Goal: Information Seeking & Learning: Learn about a topic

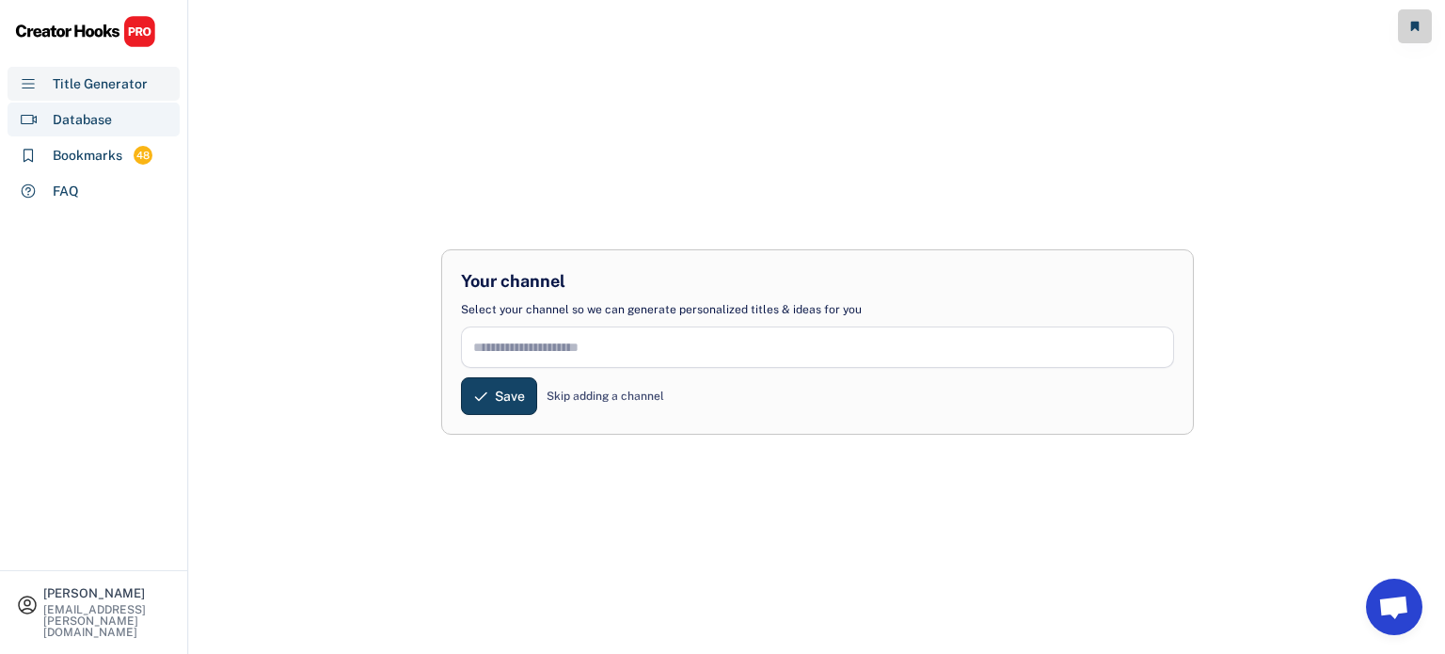
click at [88, 111] on div "Database" at bounding box center [82, 120] width 59 height 20
select select "**********"
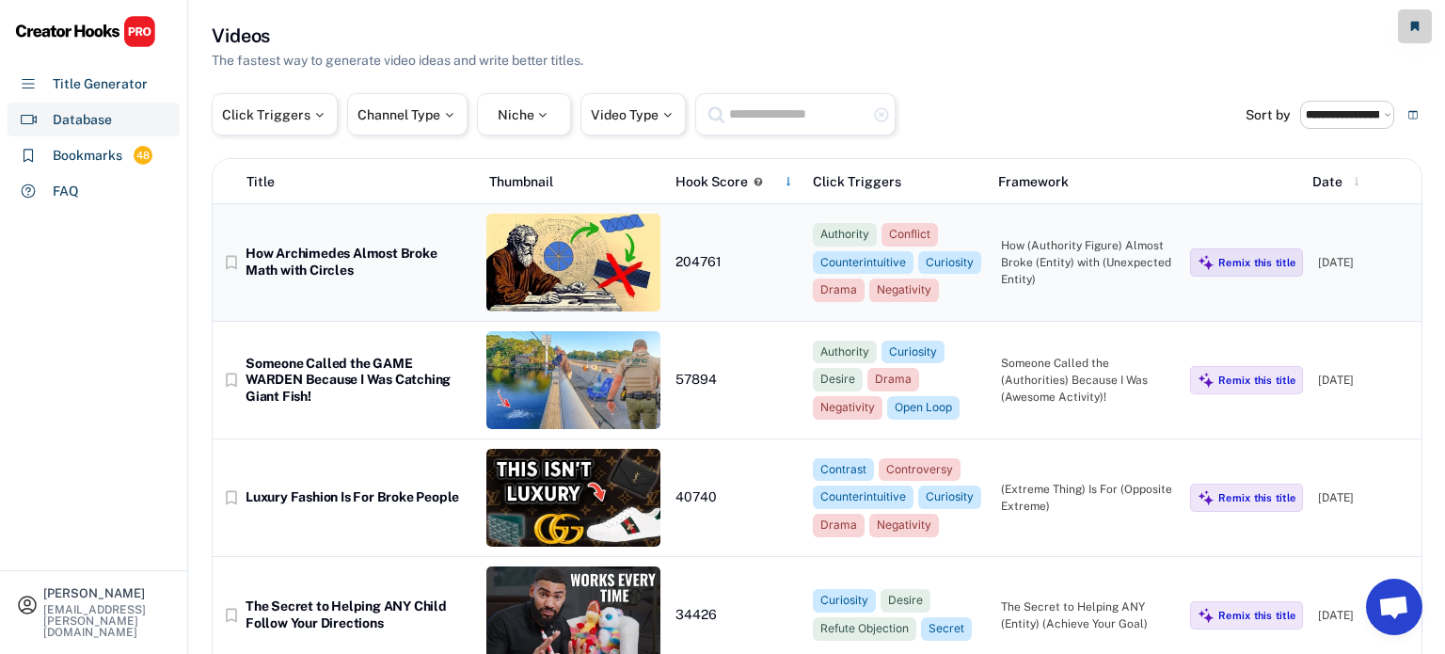
click at [398, 269] on div "How Archimedes Almost Broke Math with Circles" at bounding box center [359, 262] width 226 height 33
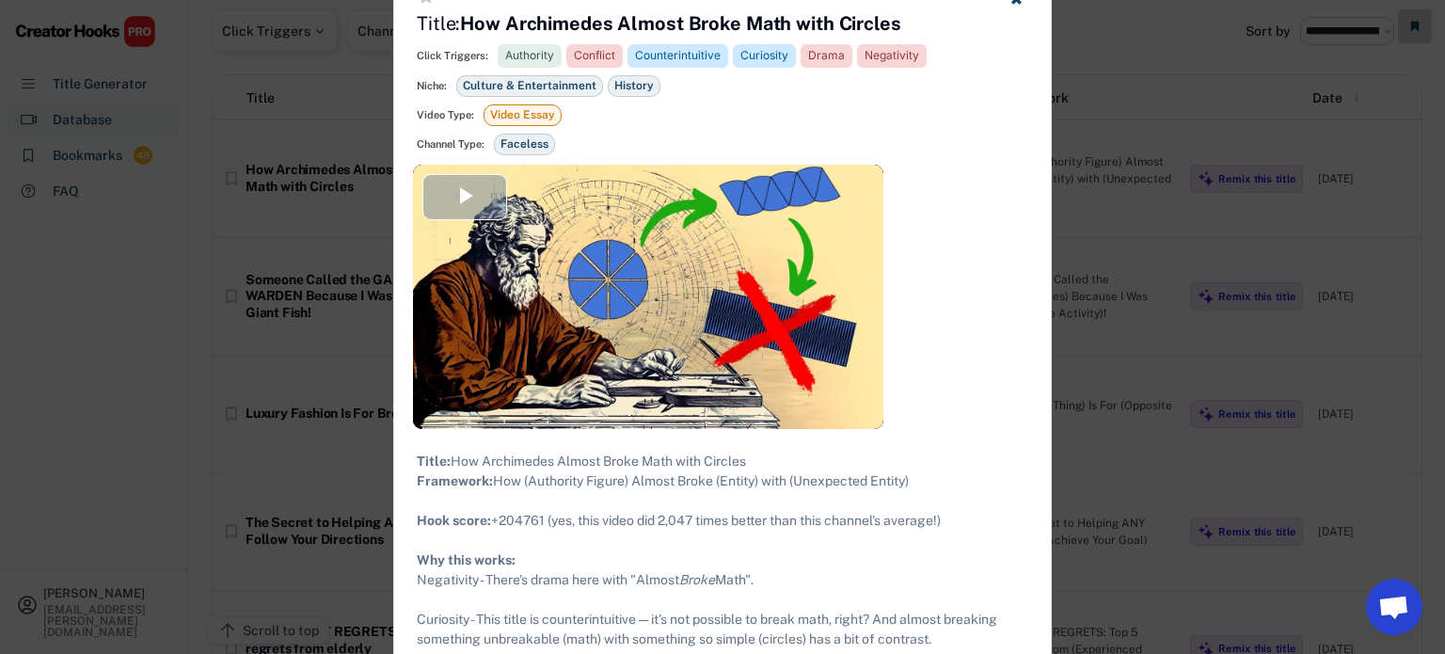
scroll to position [92, 0]
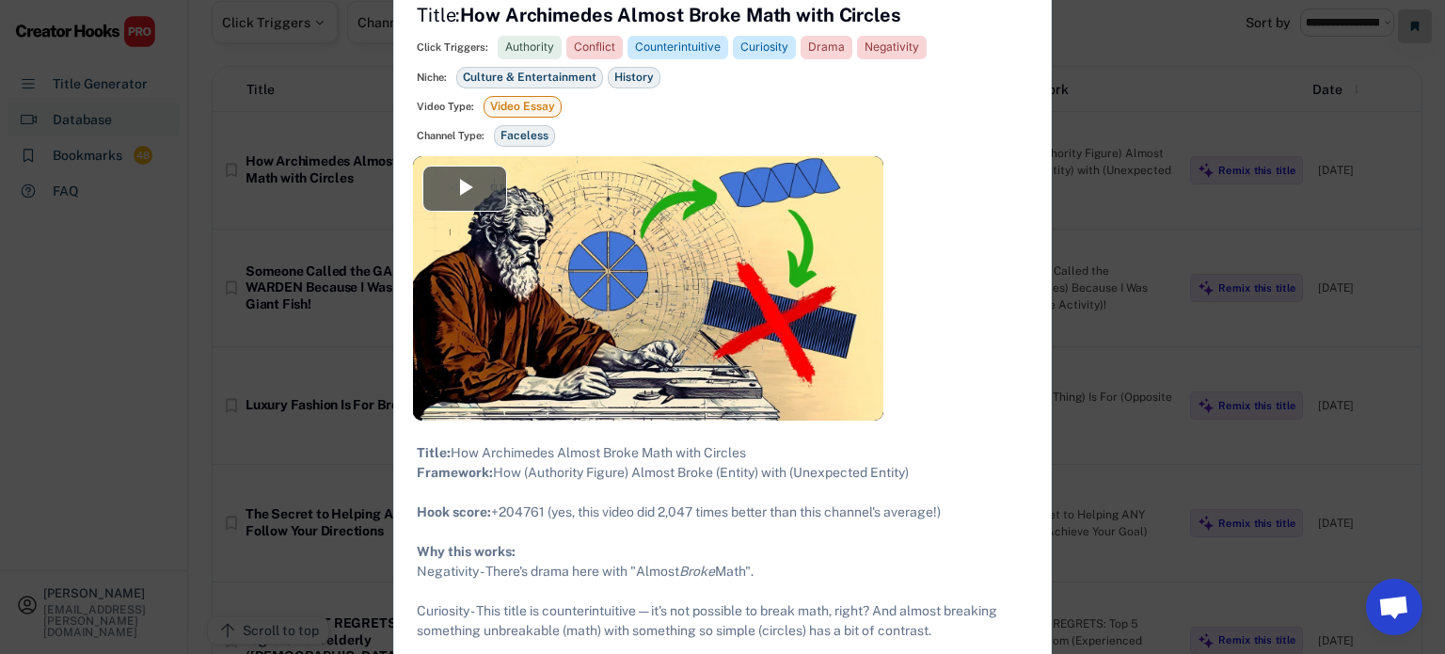
drag, startPoint x: 956, startPoint y: 528, endPoint x: 429, endPoint y: 487, distance: 528.3
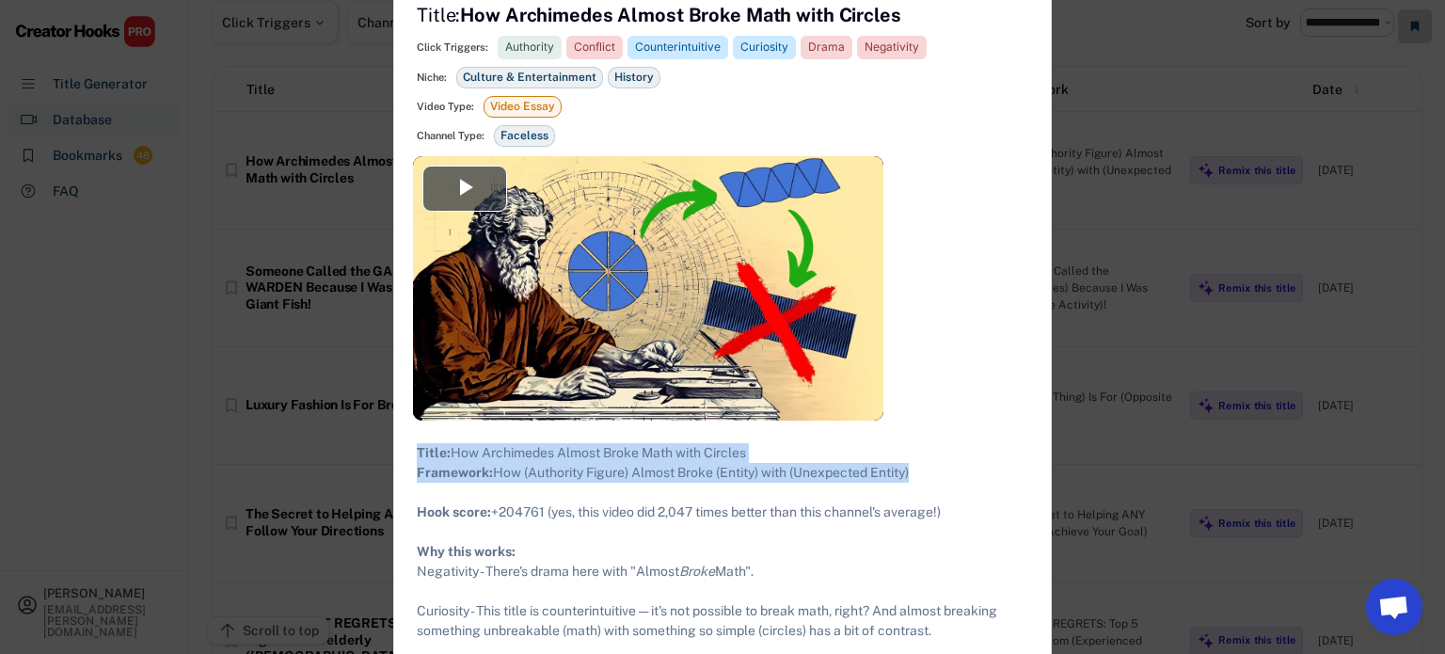
drag, startPoint x: 923, startPoint y: 491, endPoint x: 411, endPoint y: 444, distance: 513.9
copy div "Title: How Archimedes Almost Broke Math with Circles Framework: How (Authority …"
click at [1137, 219] on div at bounding box center [722, 327] width 1445 height 654
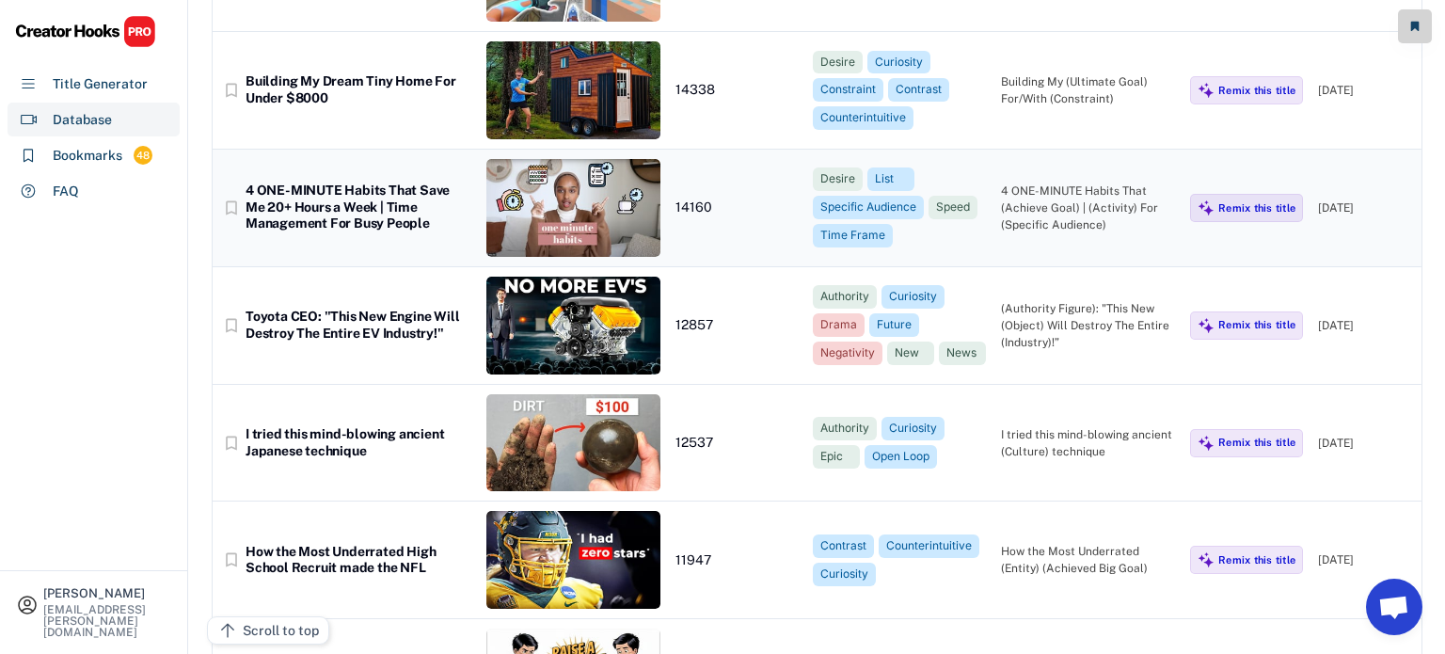
scroll to position [2419, 0]
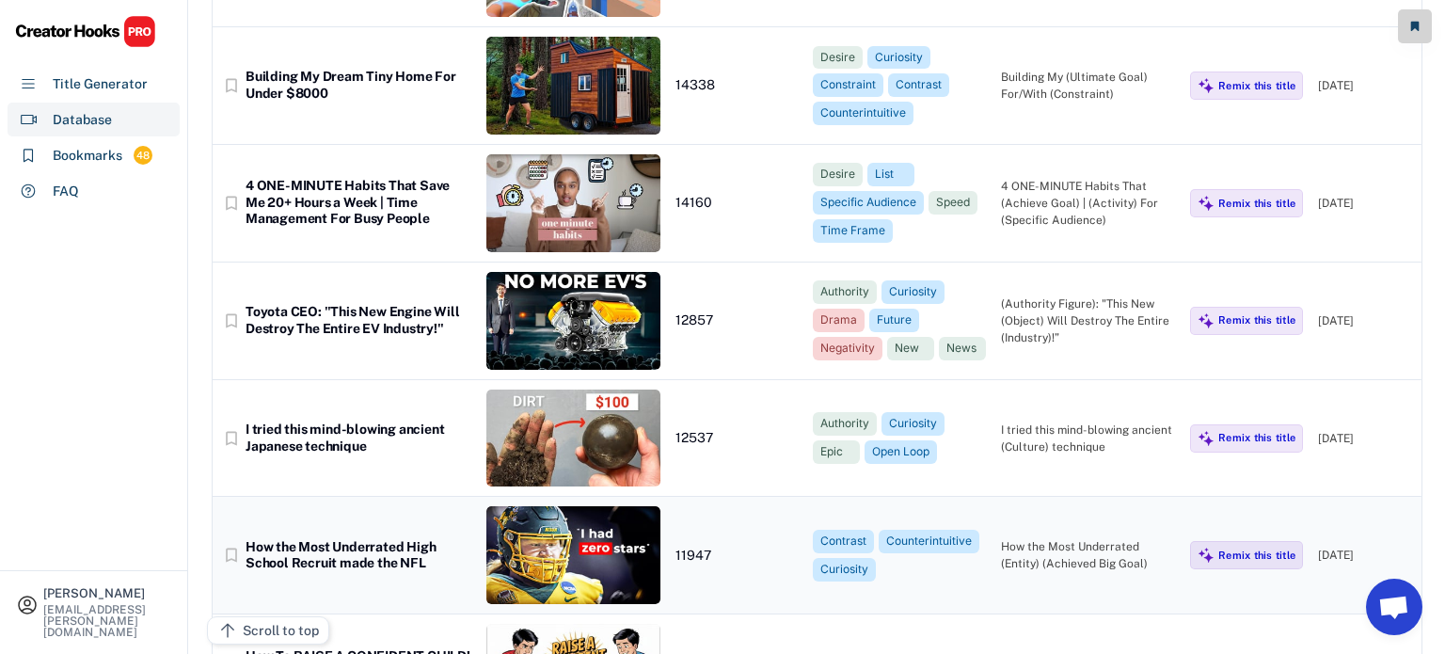
click at [400, 553] on div "How the Most Underrated High School Recruit made the NFL" at bounding box center [359, 555] width 226 height 33
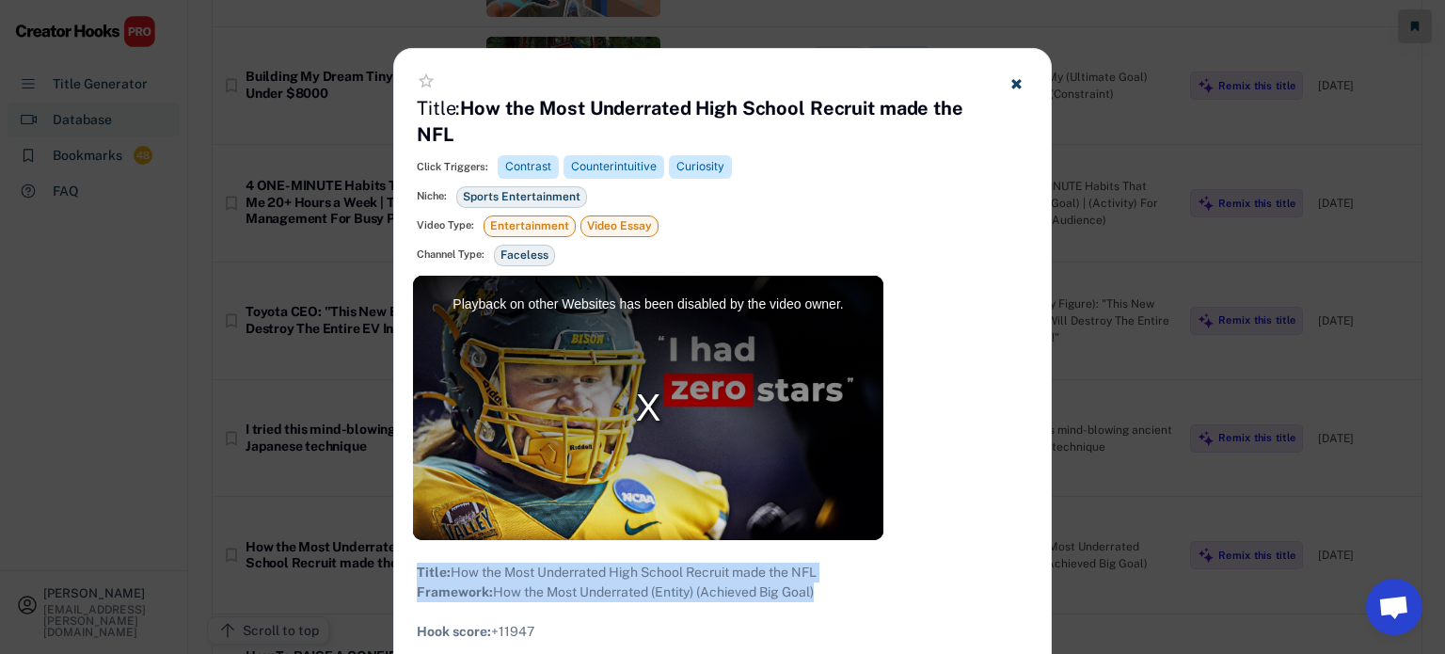
drag, startPoint x: 826, startPoint y: 609, endPoint x: 393, endPoint y: 564, distance: 435.0
copy div "Title: How the Most Underrated High School Recruit made the NFL Framework: How …"
click at [1108, 219] on div at bounding box center [722, 327] width 1445 height 654
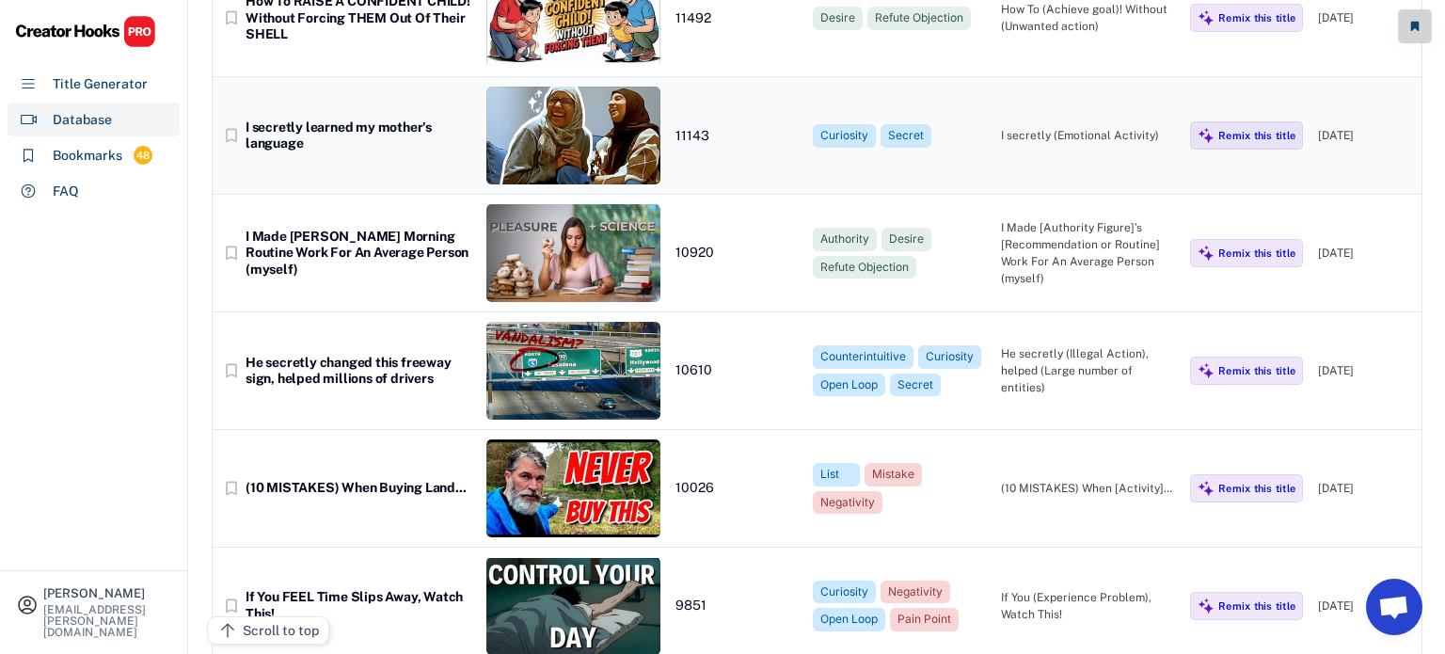
scroll to position [3074, 0]
click at [446, 366] on div "He secretly changed this freeway sign, helped millions of drivers" at bounding box center [359, 371] width 226 height 33
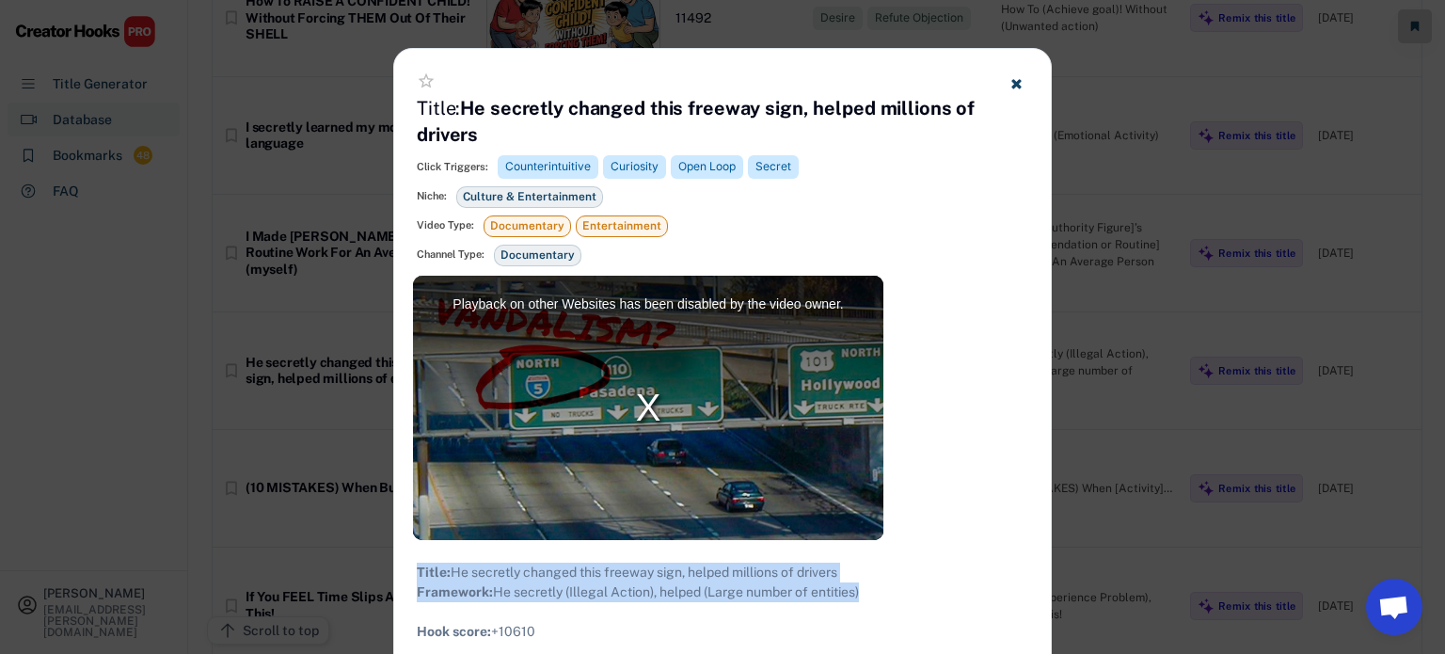
drag, startPoint x: 864, startPoint y: 617, endPoint x: 412, endPoint y: 573, distance: 453.7
copy div "Title: He secretly changed this freeway sign, helped millions of drivers Framew…"
click at [1157, 318] on div at bounding box center [722, 327] width 1445 height 654
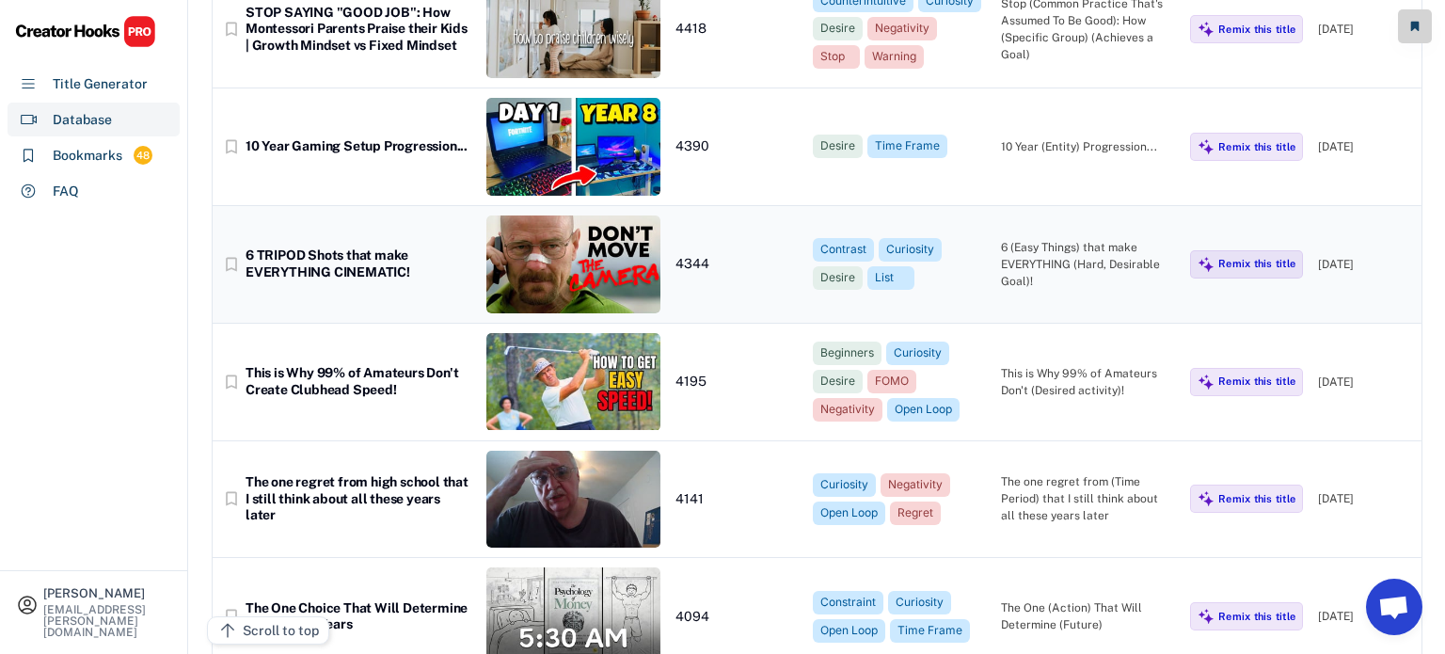
scroll to position [7307, 0]
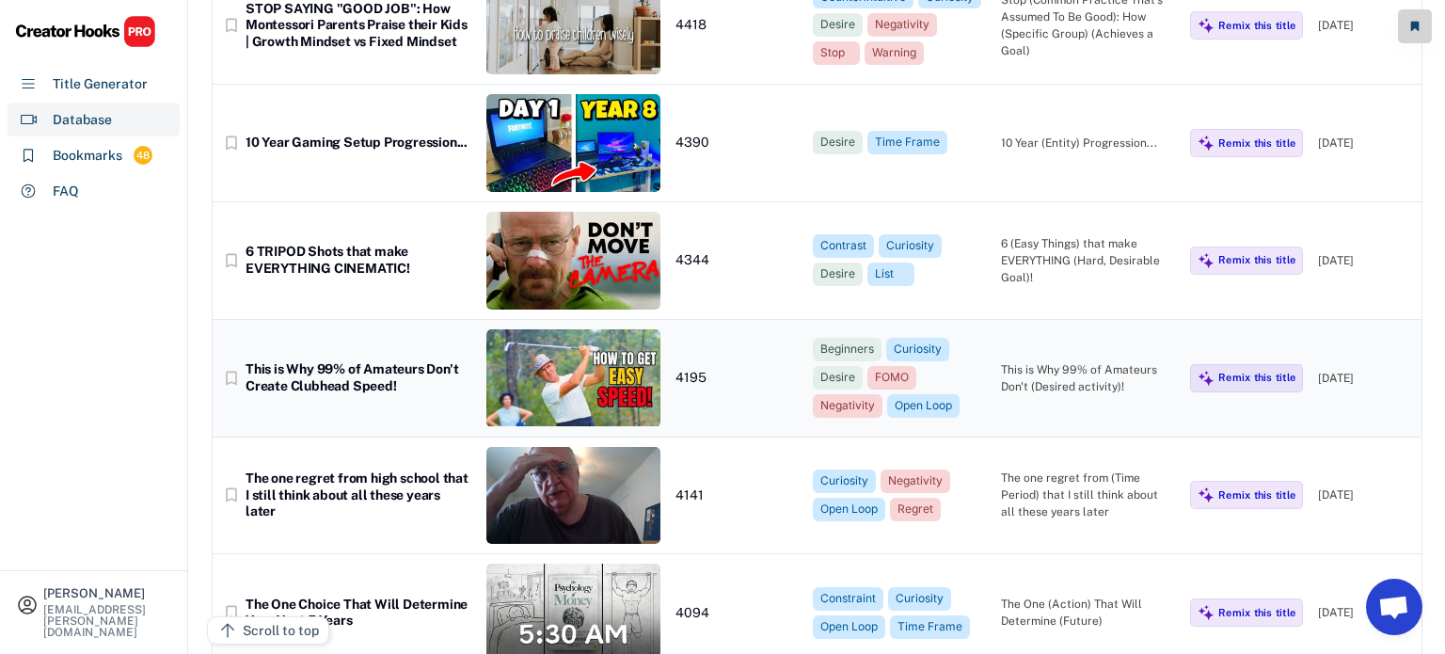
click at [412, 383] on div "This is Why 99% of Amateurs Don't Create Clubhead Speed!" at bounding box center [359, 377] width 226 height 33
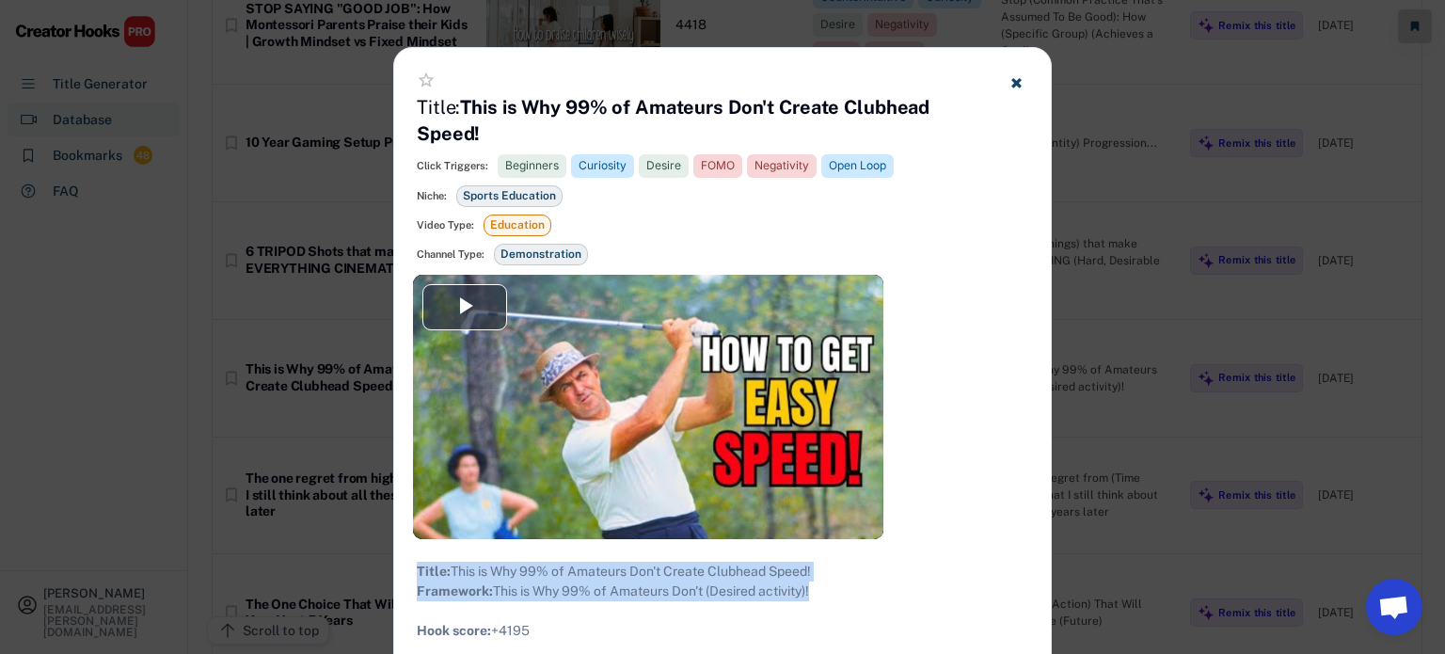
drag, startPoint x: 832, startPoint y: 602, endPoint x: 417, endPoint y: 563, distance: 416.6
copy div "Title: This is Why 99% of Amateurs Don't Create Clubhead Speed! Framework: This…"
